Goal: Task Accomplishment & Management: Use online tool/utility

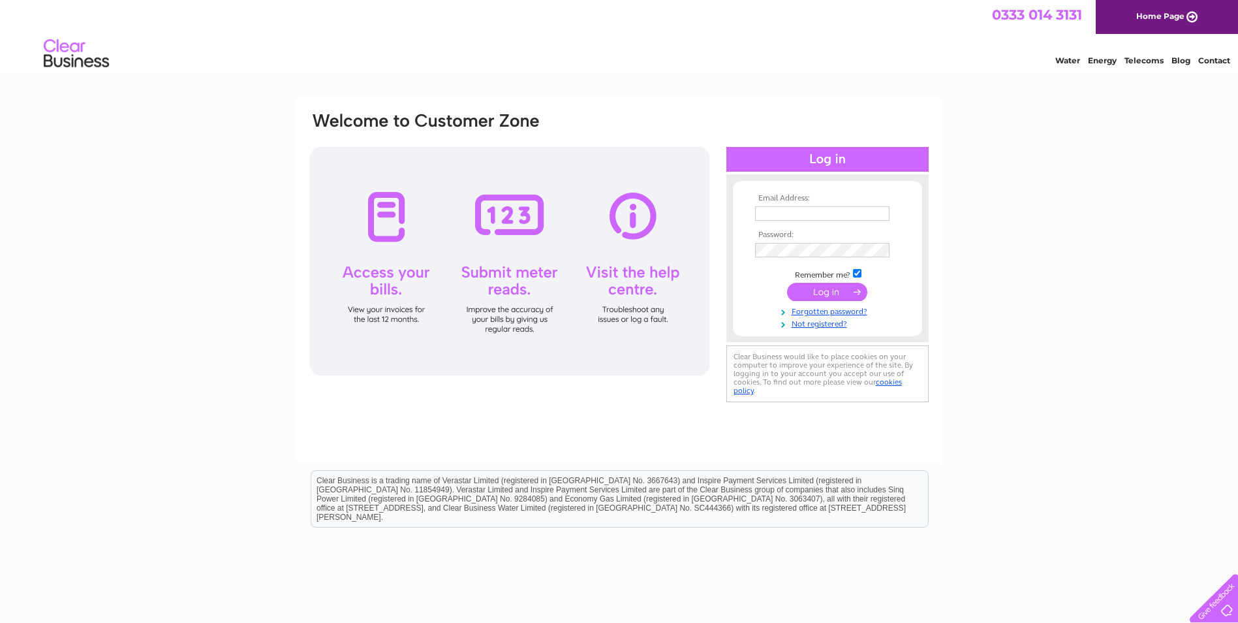
type input "igranite@yahoo.com"
click at [816, 292] on input "submit" at bounding box center [827, 292] width 80 height 18
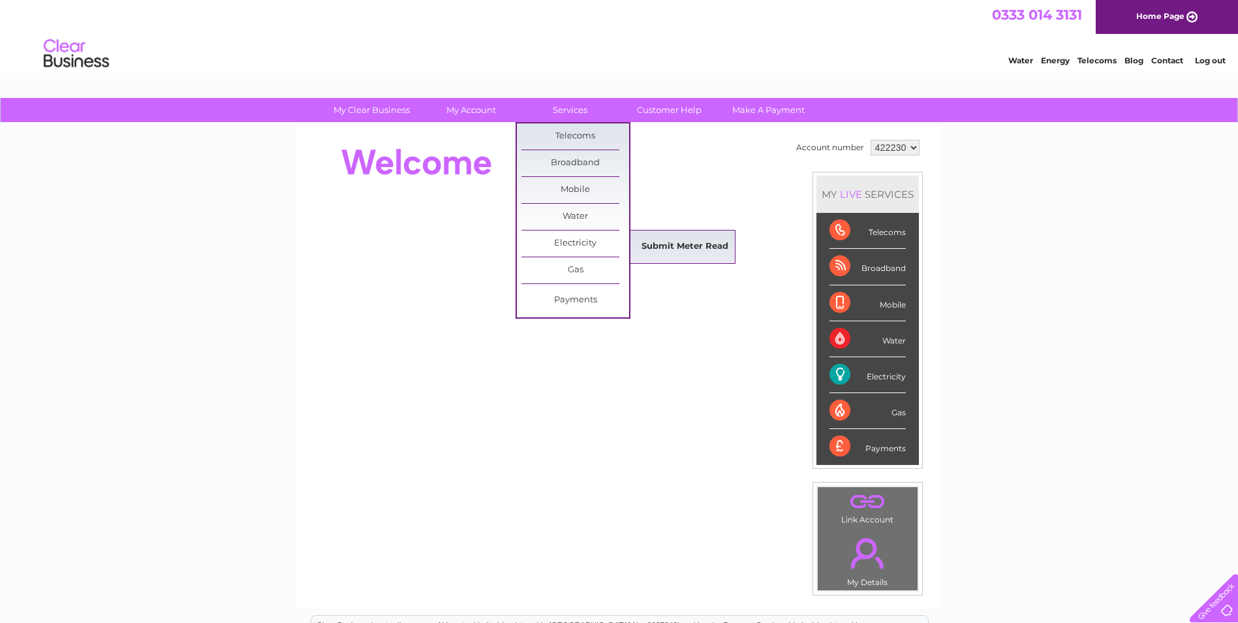
click at [651, 243] on link "Submit Meter Read" at bounding box center [685, 247] width 108 height 26
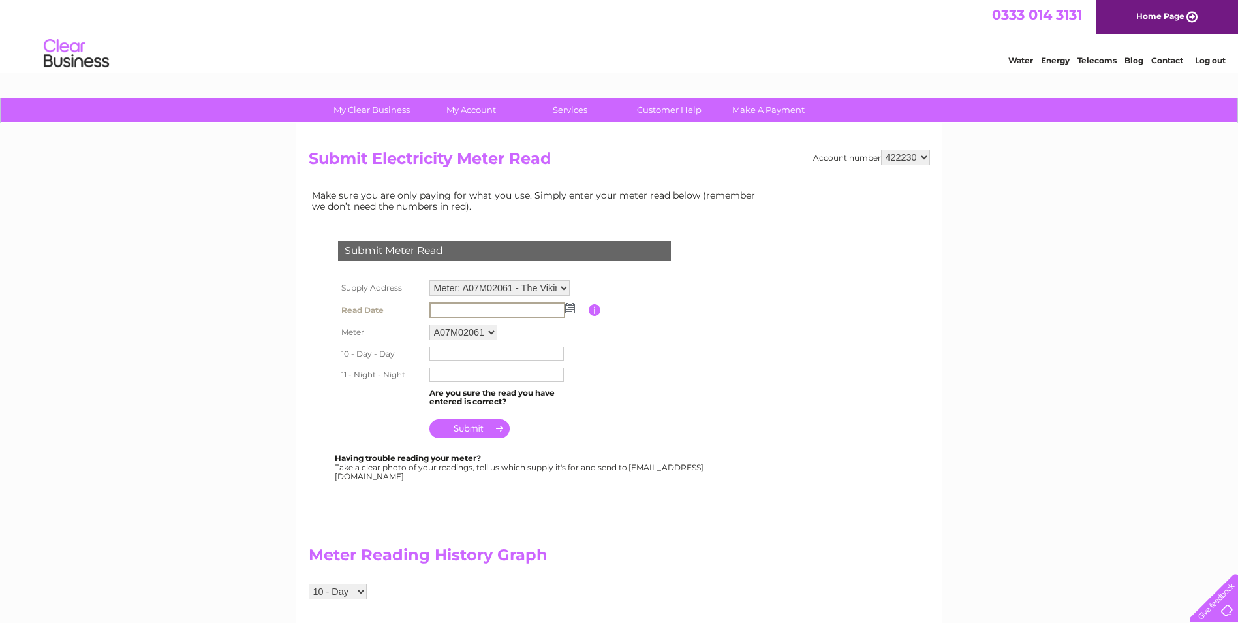
click at [466, 310] on input "text" at bounding box center [498, 310] width 136 height 16
click at [569, 310] on img at bounding box center [570, 308] width 10 height 10
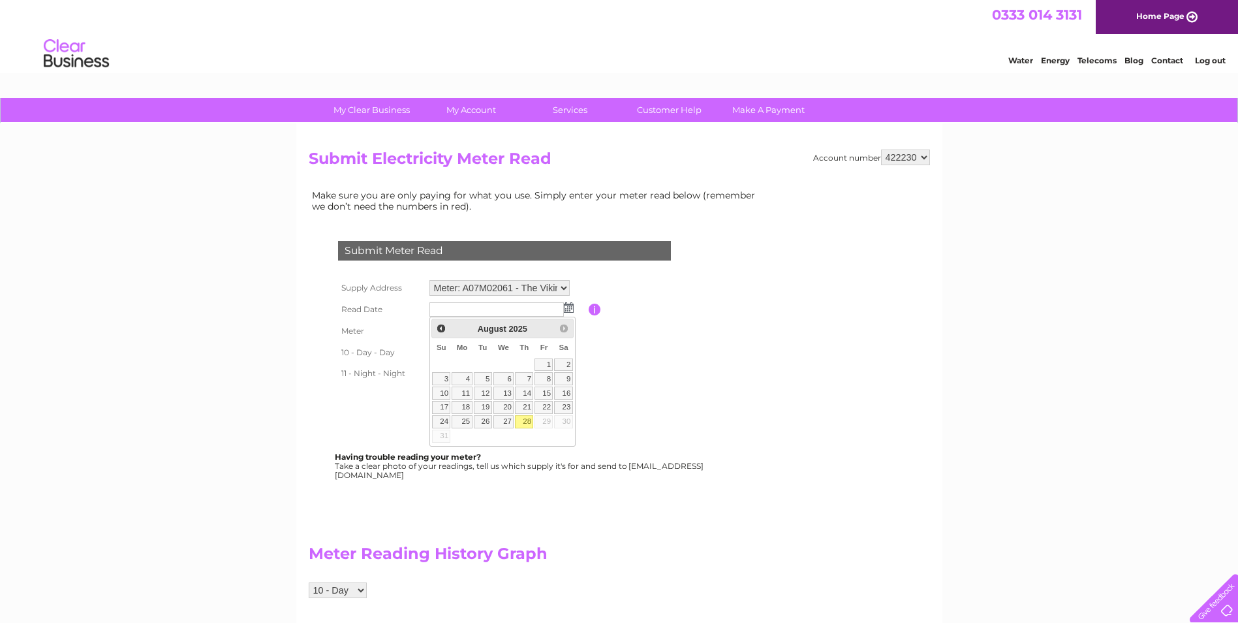
click at [527, 422] on link "28" at bounding box center [524, 421] width 18 height 13
type input "2025/08/28"
click at [444, 352] on input "text" at bounding box center [498, 353] width 136 height 16
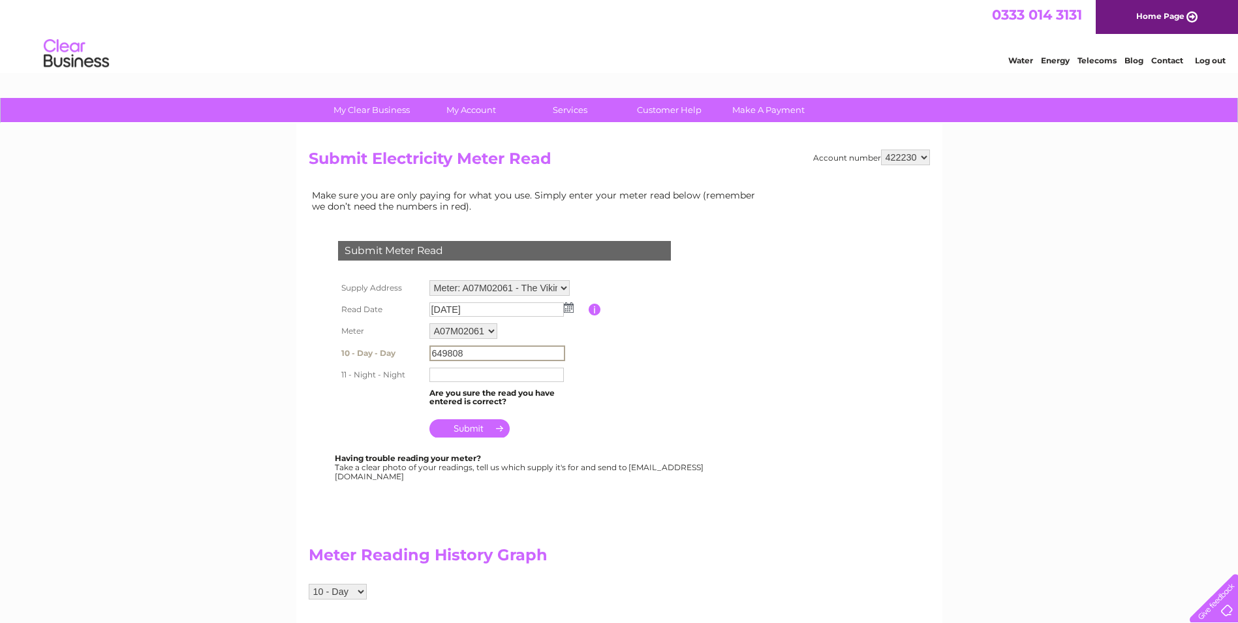
type input "649808"
click at [448, 375] on input "text" at bounding box center [498, 374] width 136 height 16
type input "153976"
click at [466, 428] on input "submit" at bounding box center [470, 427] width 80 height 18
